Goal: Task Accomplishment & Management: Use online tool/utility

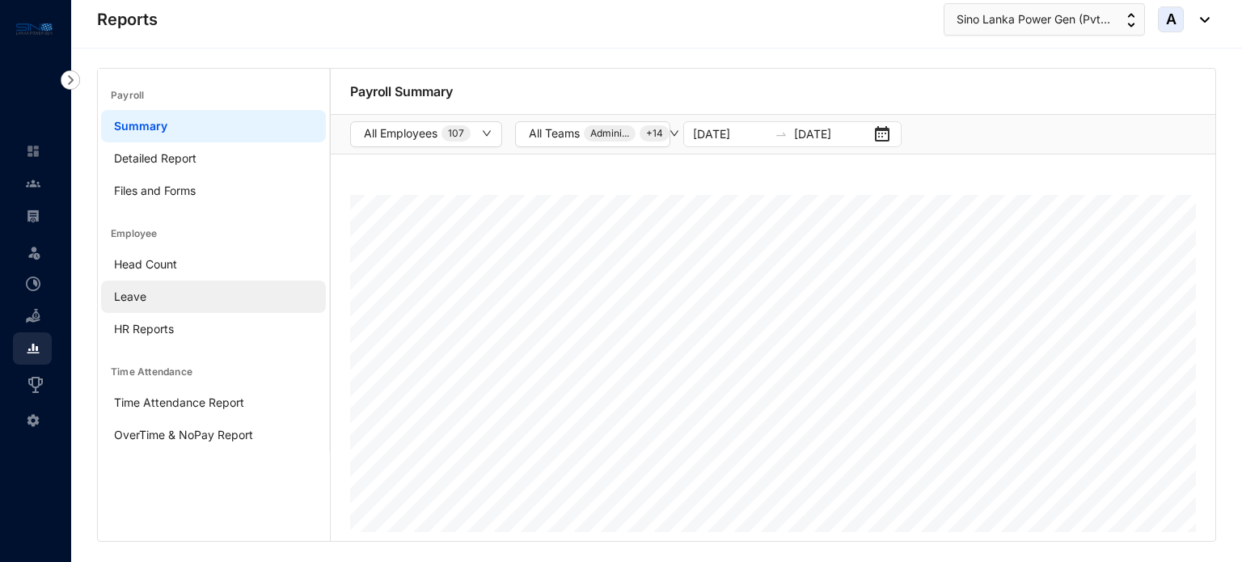
click at [137, 297] on link "Leave" at bounding box center [130, 296] width 32 height 14
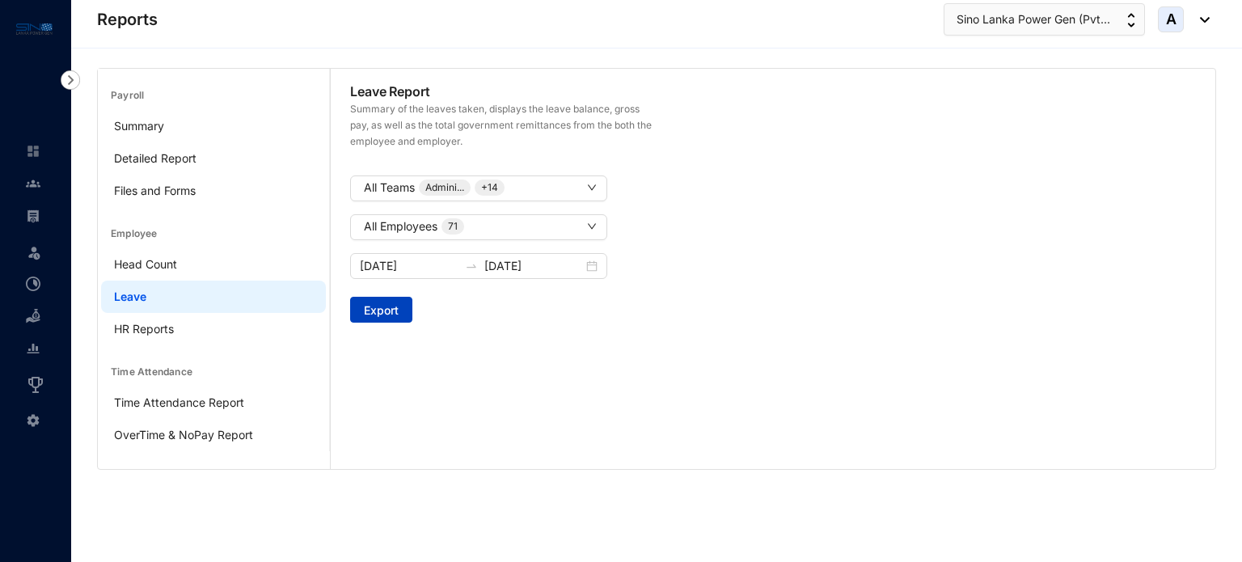
click at [382, 313] on span "Export" at bounding box center [381, 310] width 35 height 16
click at [169, 327] on link "HR Reports" at bounding box center [144, 329] width 60 height 14
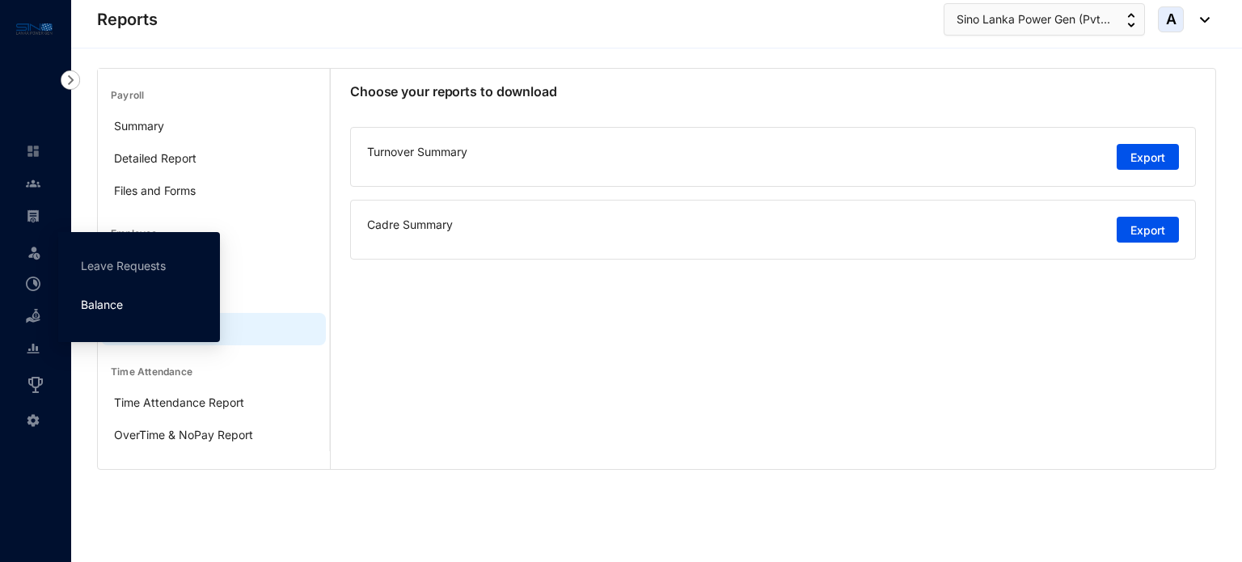
click at [95, 304] on link "Balance" at bounding box center [102, 304] width 42 height 14
